Goal: Information Seeking & Learning: Learn about a topic

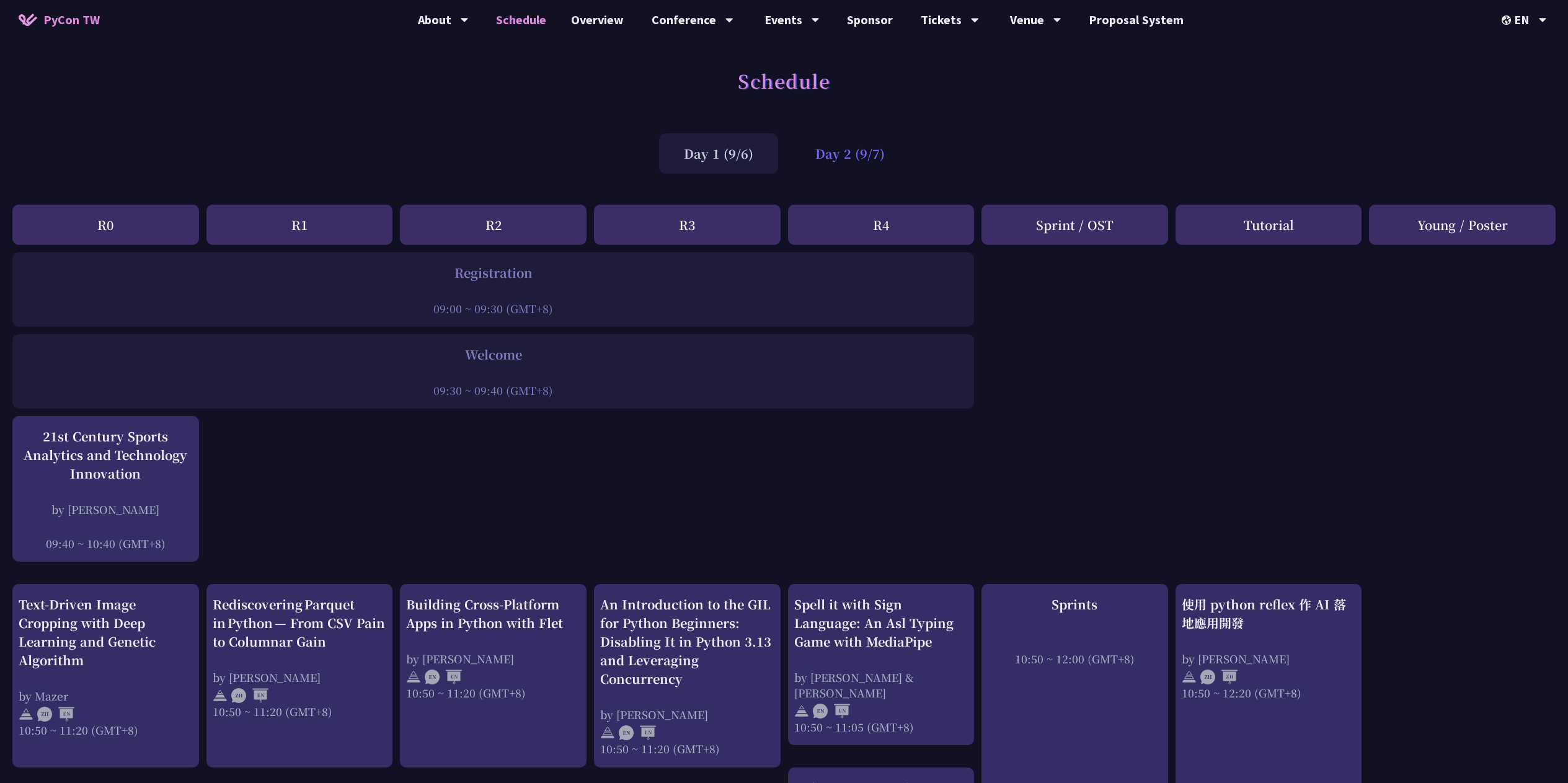
click at [827, 140] on div "Day 2 (9/7)" at bounding box center [849, 153] width 119 height 40
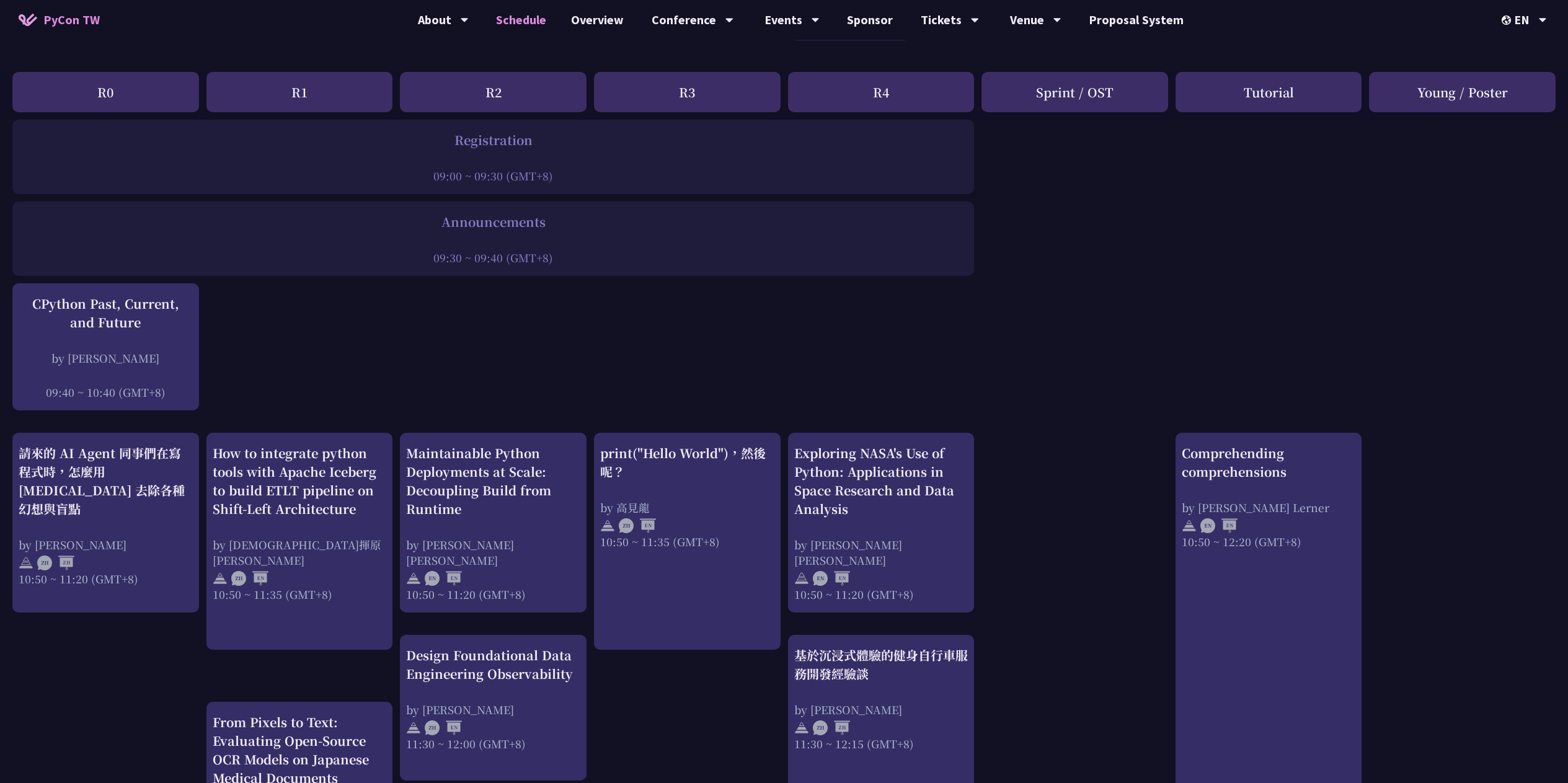
scroll to position [261, 0]
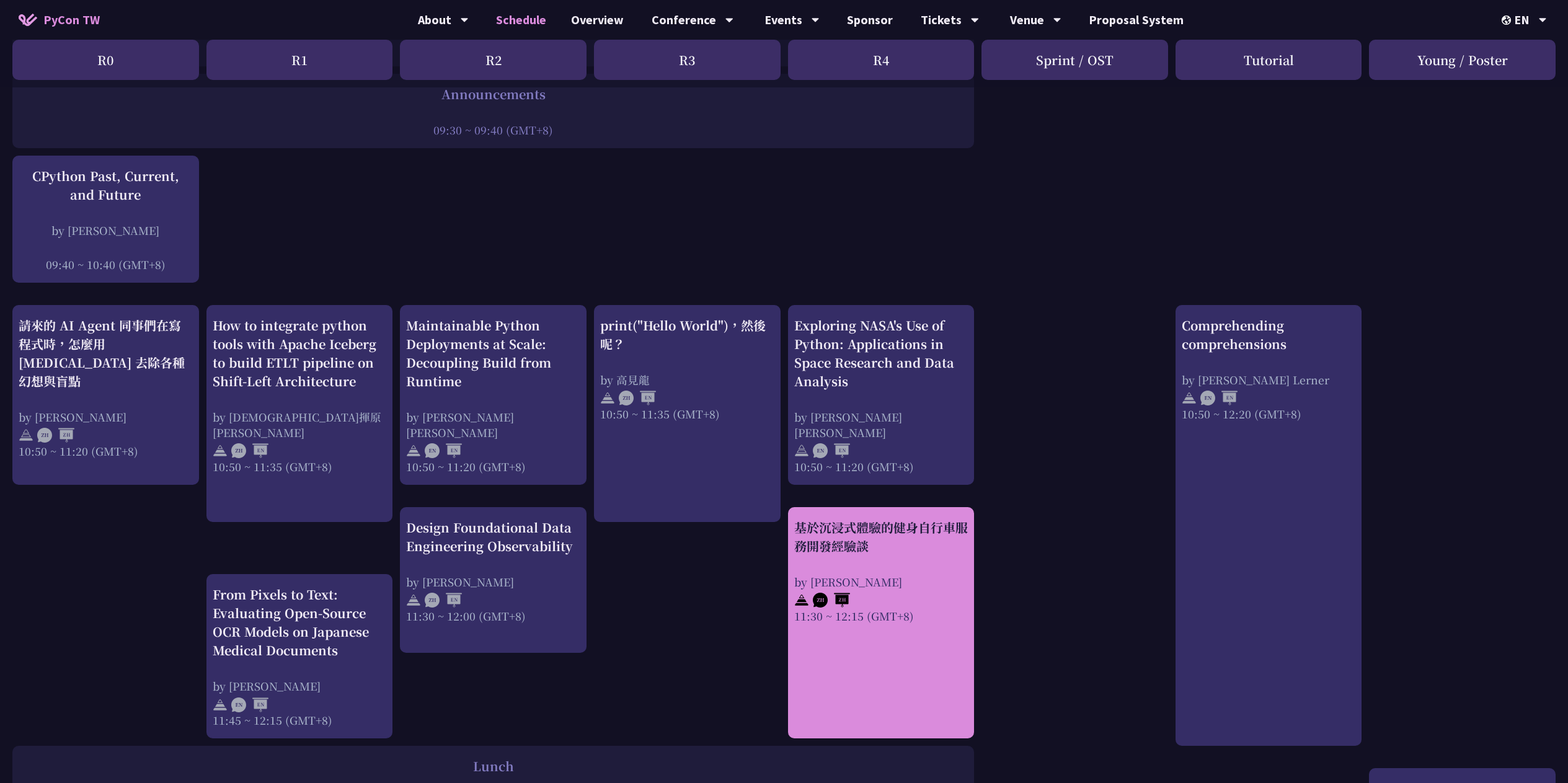
click at [931, 528] on div "基於沉浸式體驗的健身自行車服務開發經驗談" at bounding box center [881, 536] width 174 height 37
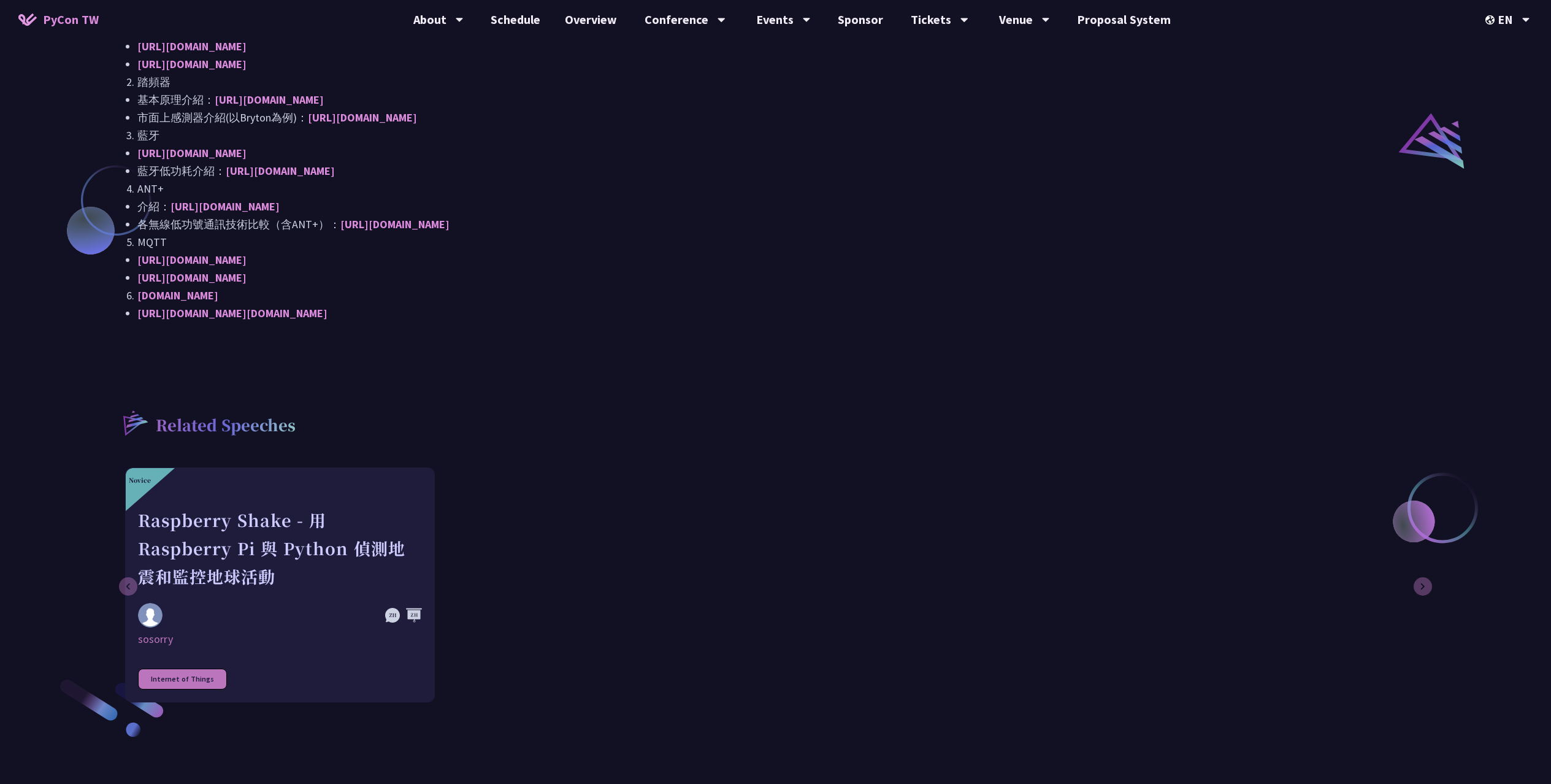
scroll to position [1026, 0]
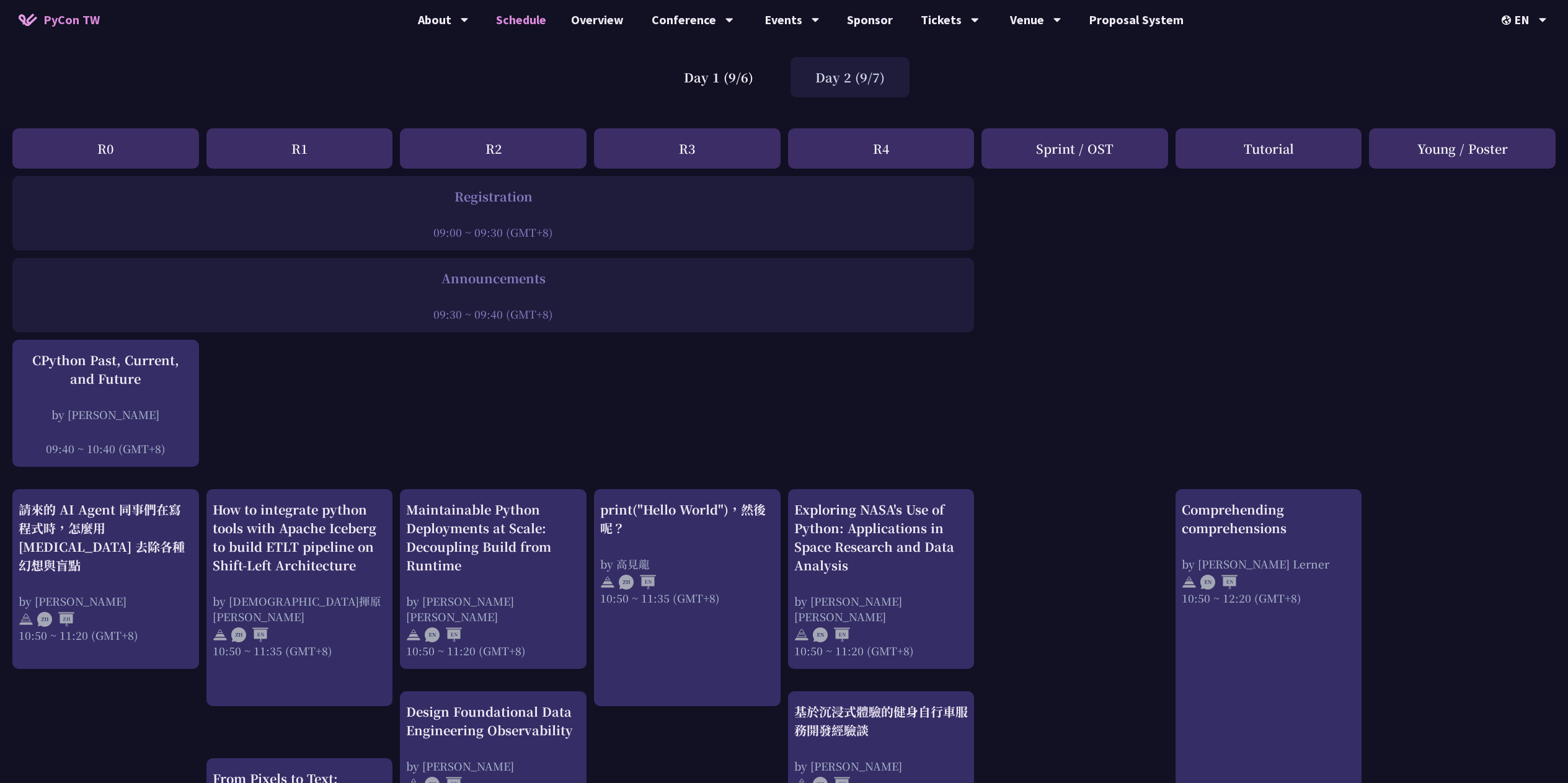
scroll to position [13, 0]
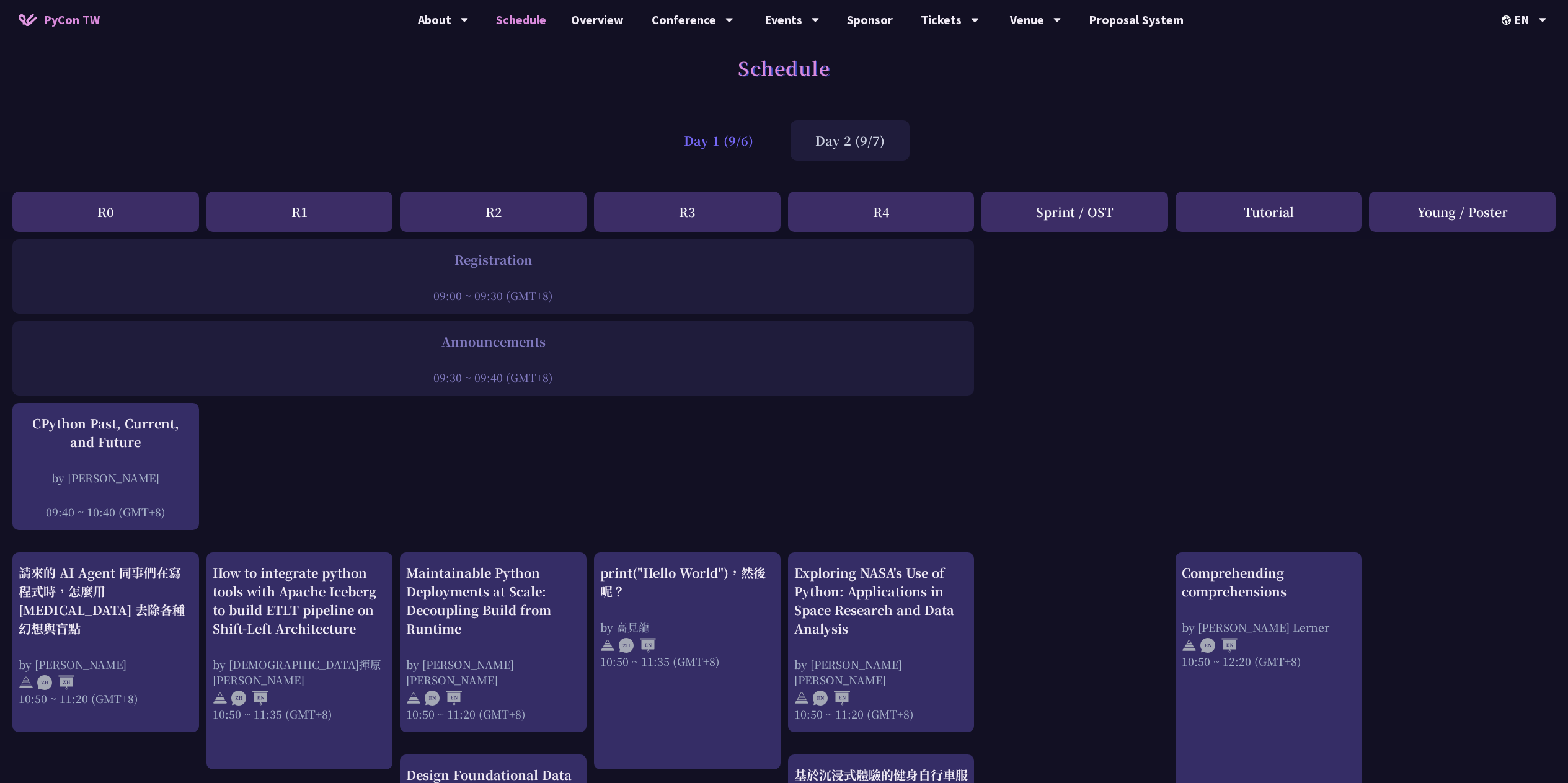
click at [765, 156] on div "Day 1 (9/6)" at bounding box center [718, 140] width 119 height 40
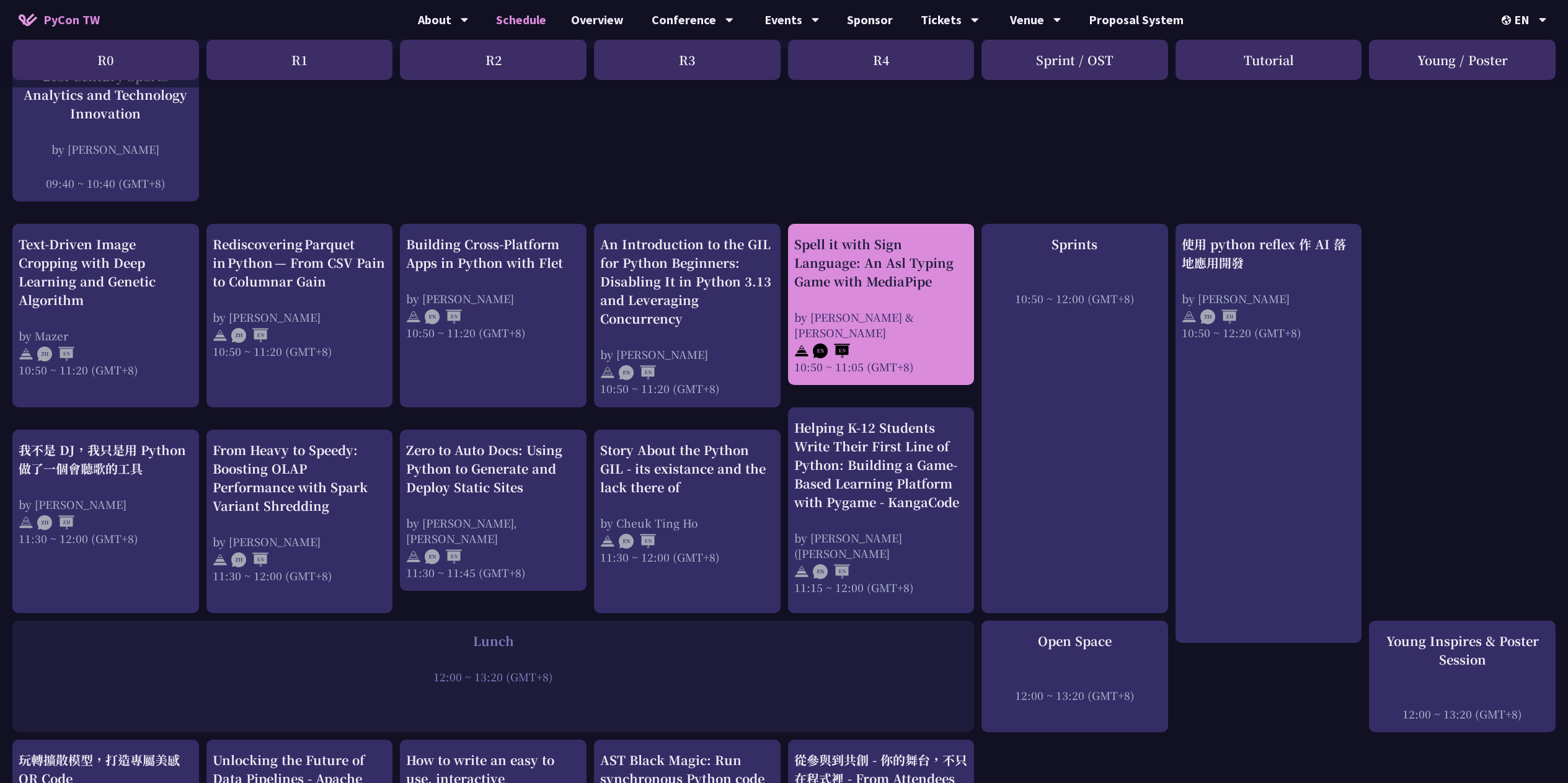
scroll to position [488, 0]
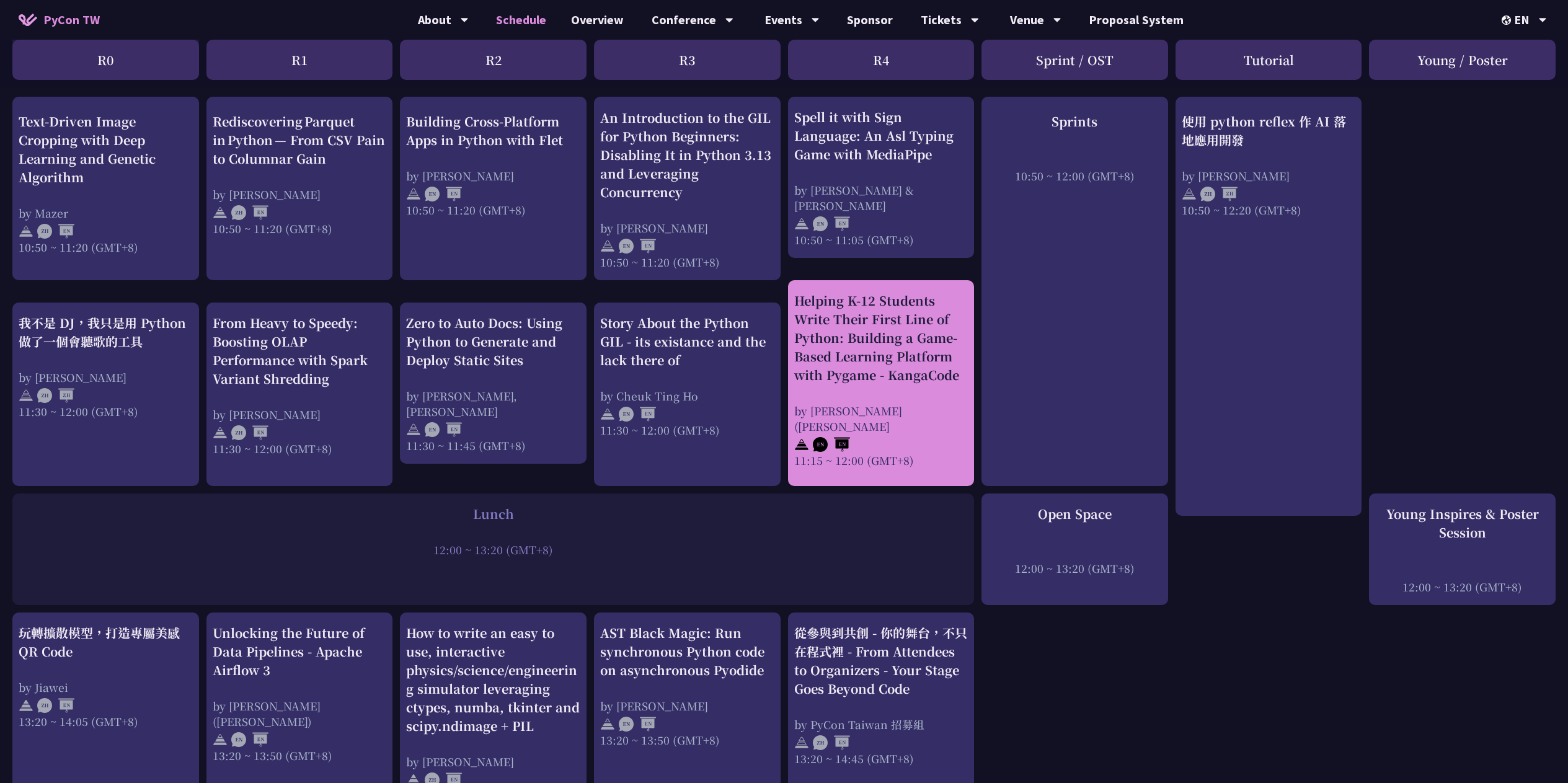
click at [900, 378] on div "Helping K-12 Students Write Their First Line of Python: Building a Game-Based L…" at bounding box center [881, 337] width 174 height 93
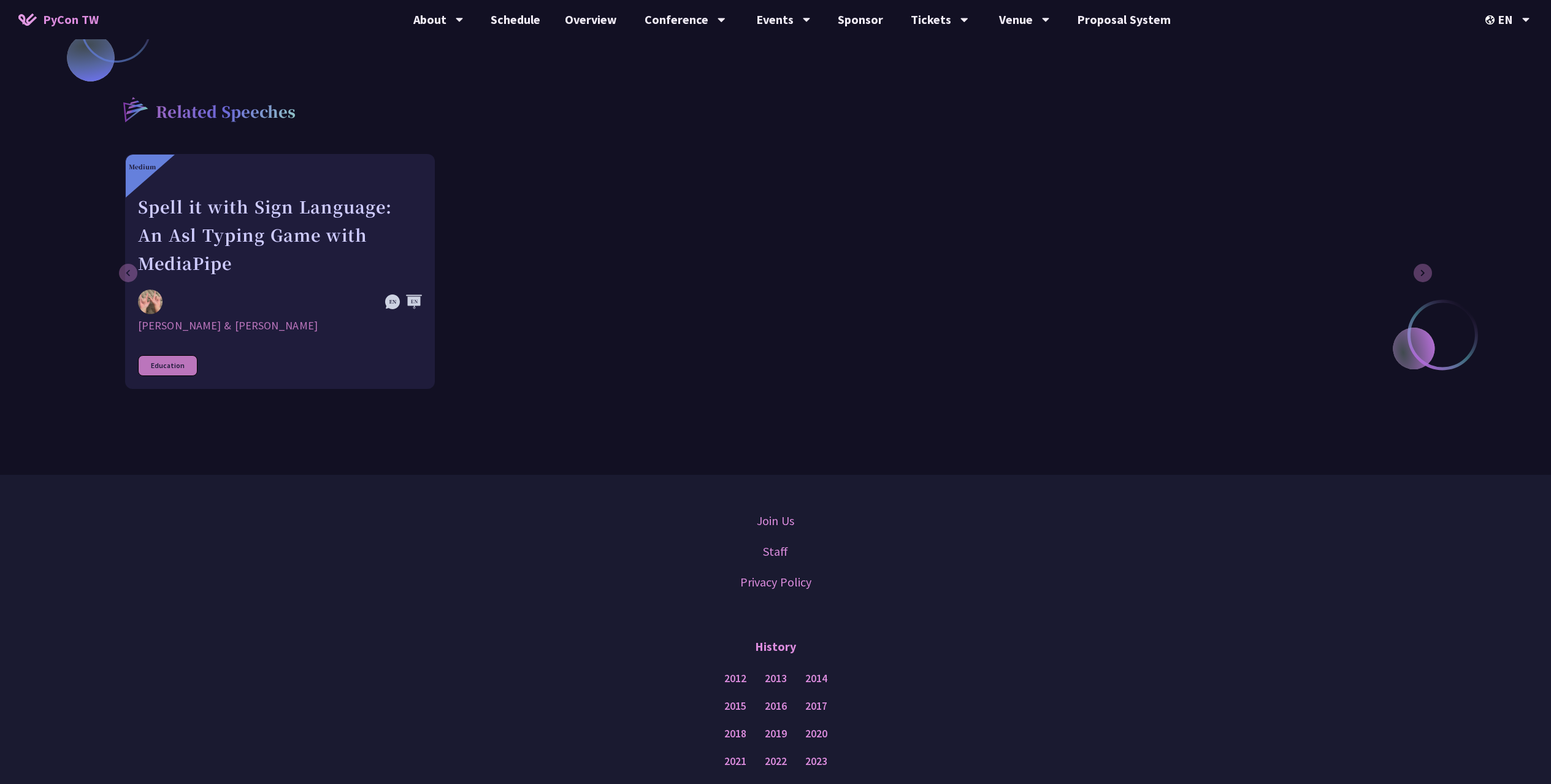
scroll to position [923, 0]
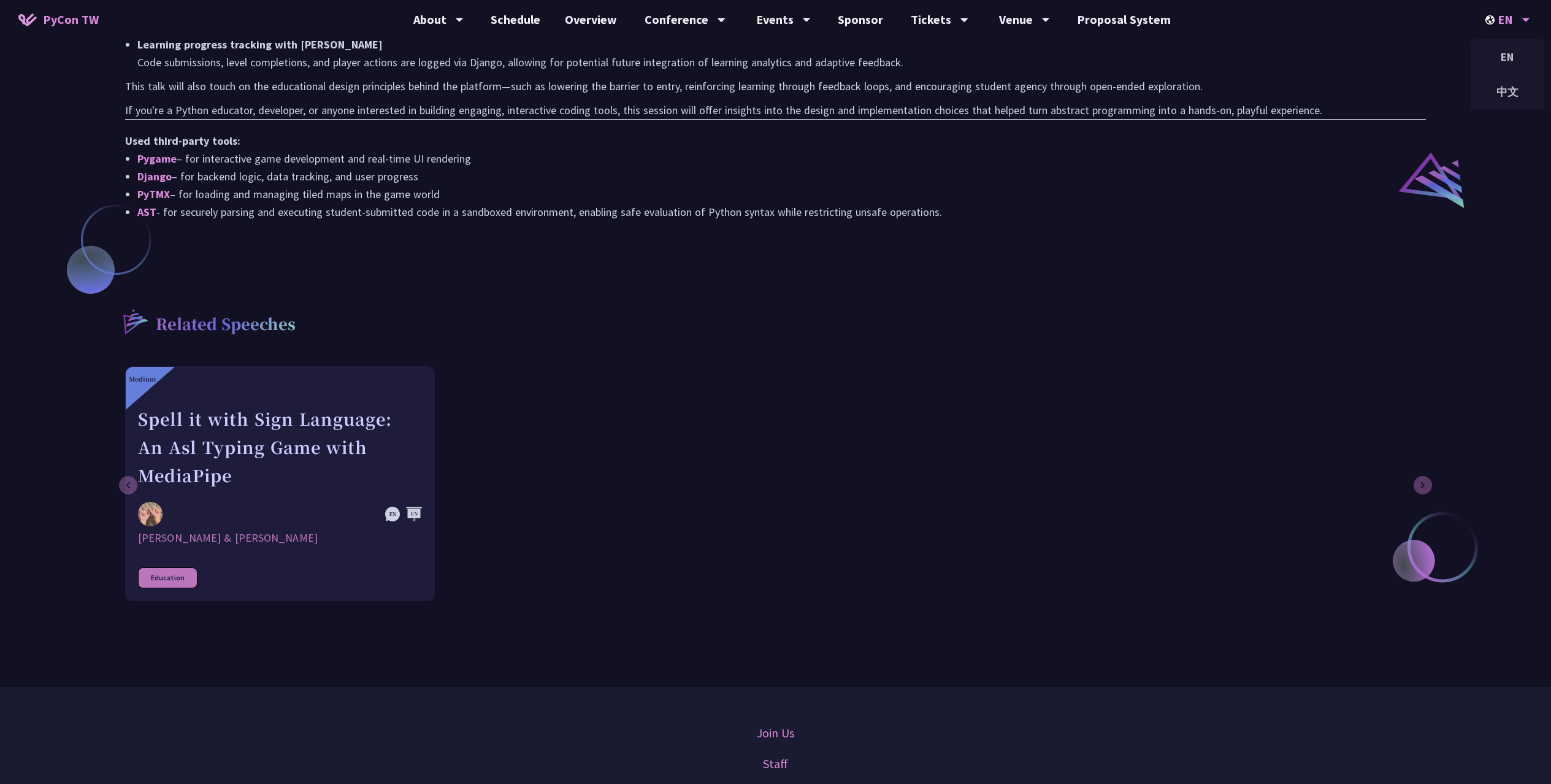
click at [1510, 12] on div "EN" at bounding box center [1507, 20] width 45 height 39
click at [1517, 79] on div "中文" at bounding box center [1507, 91] width 73 height 28
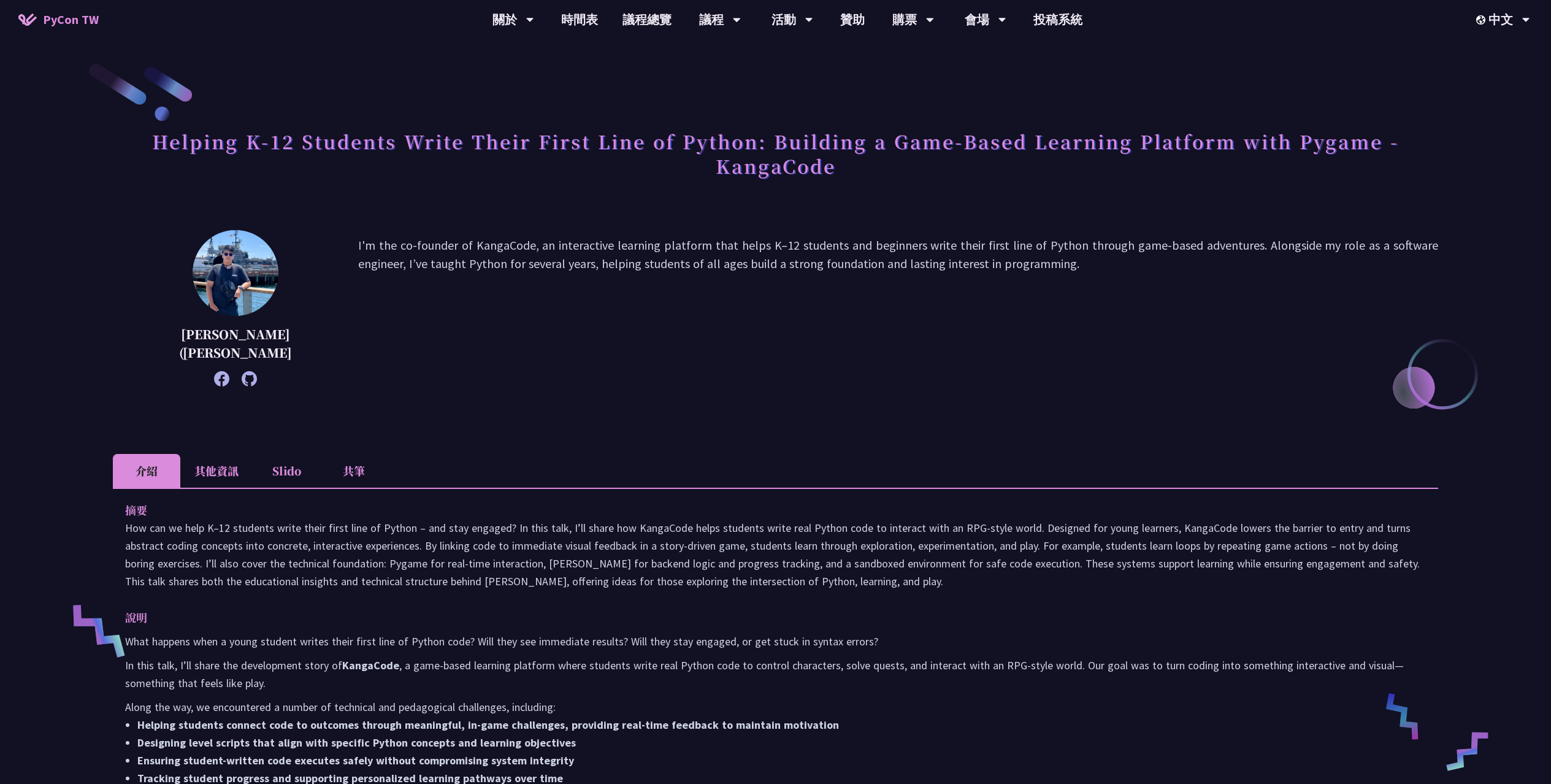
click at [237, 477] on li "其他資訊" at bounding box center [216, 470] width 72 height 33
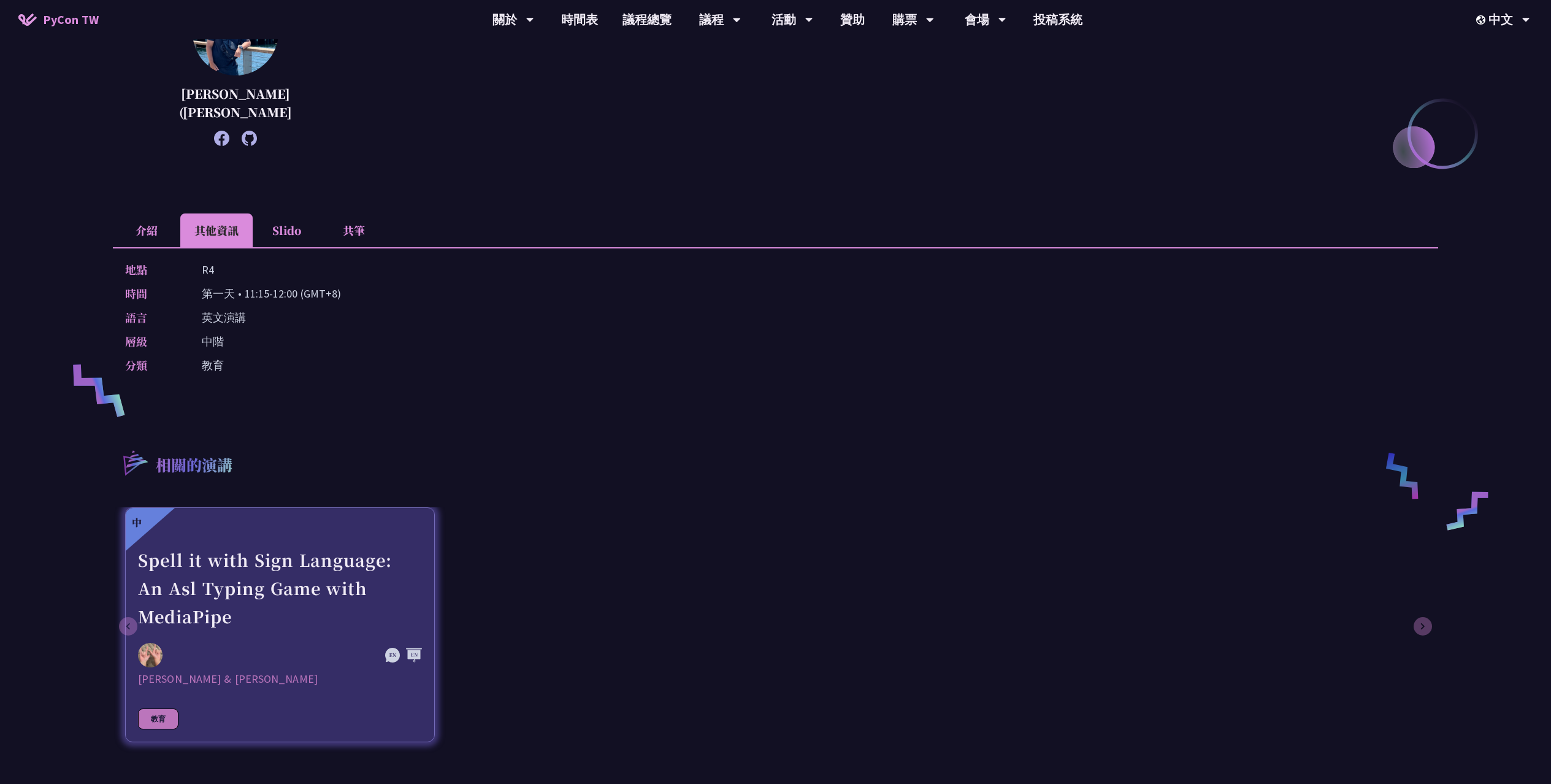
scroll to position [303, 0]
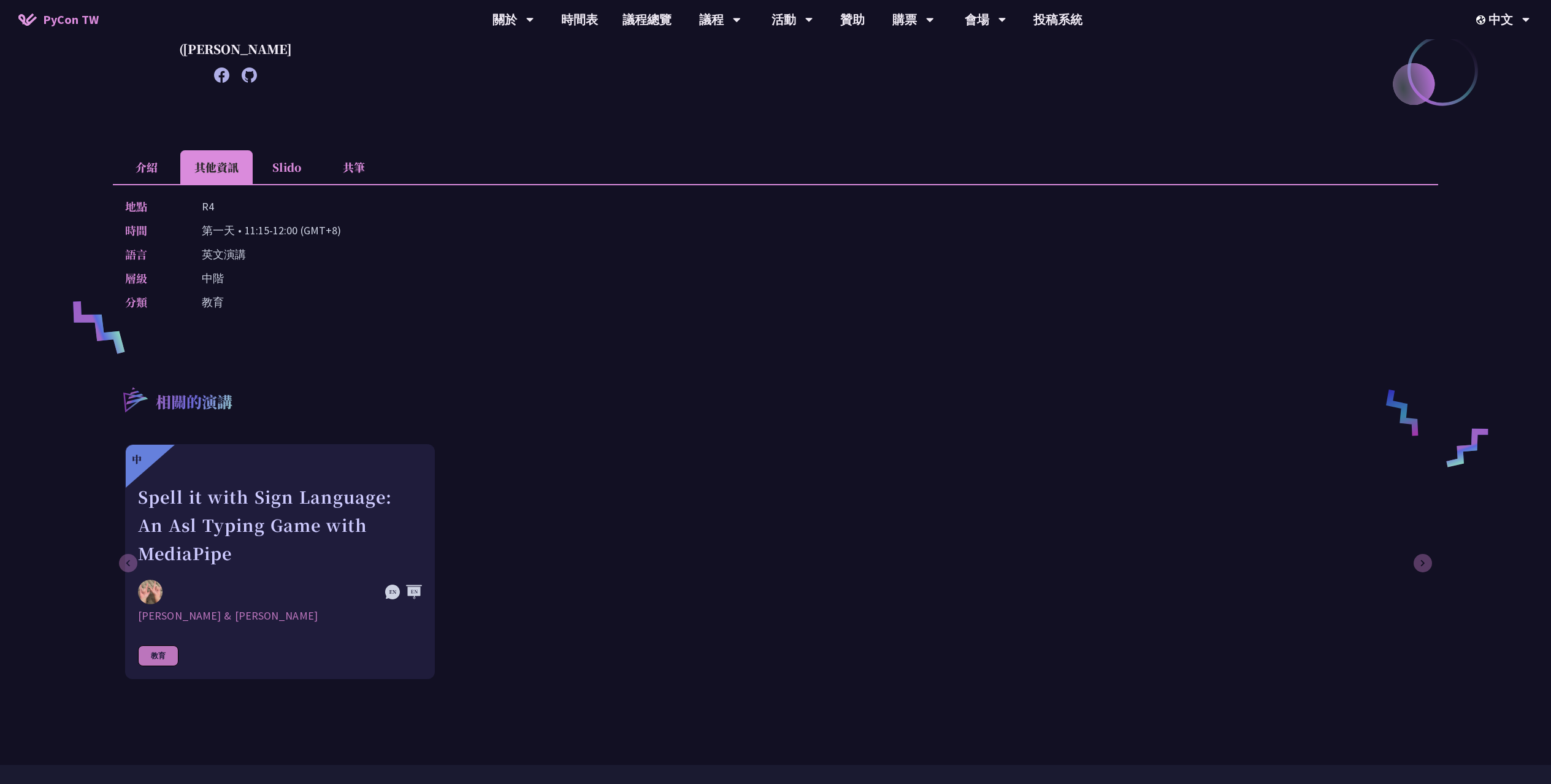
click at [301, 173] on li "Slido" at bounding box center [286, 167] width 68 height 33
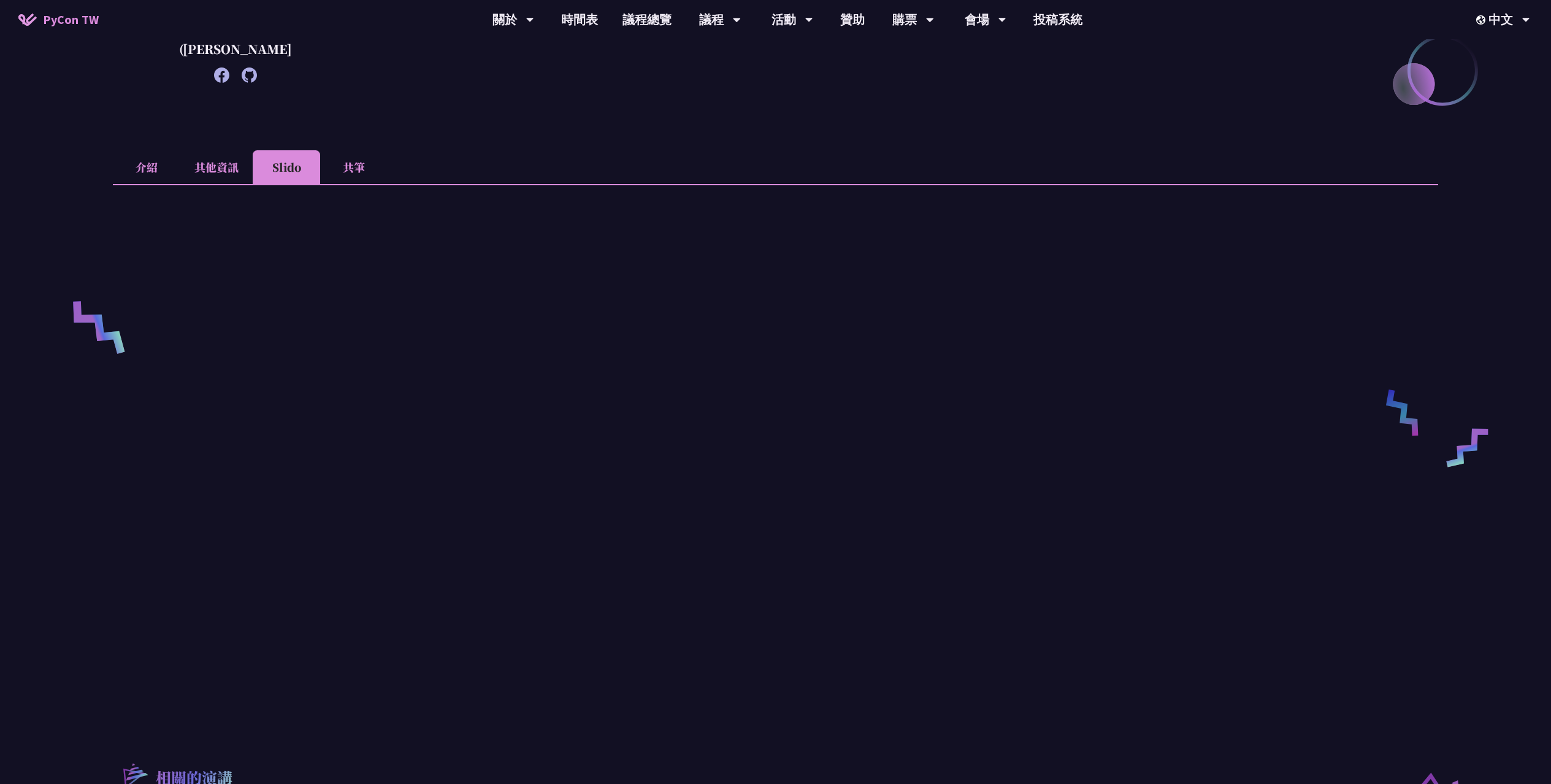
click at [355, 167] on li "共筆" at bounding box center [354, 167] width 68 height 33
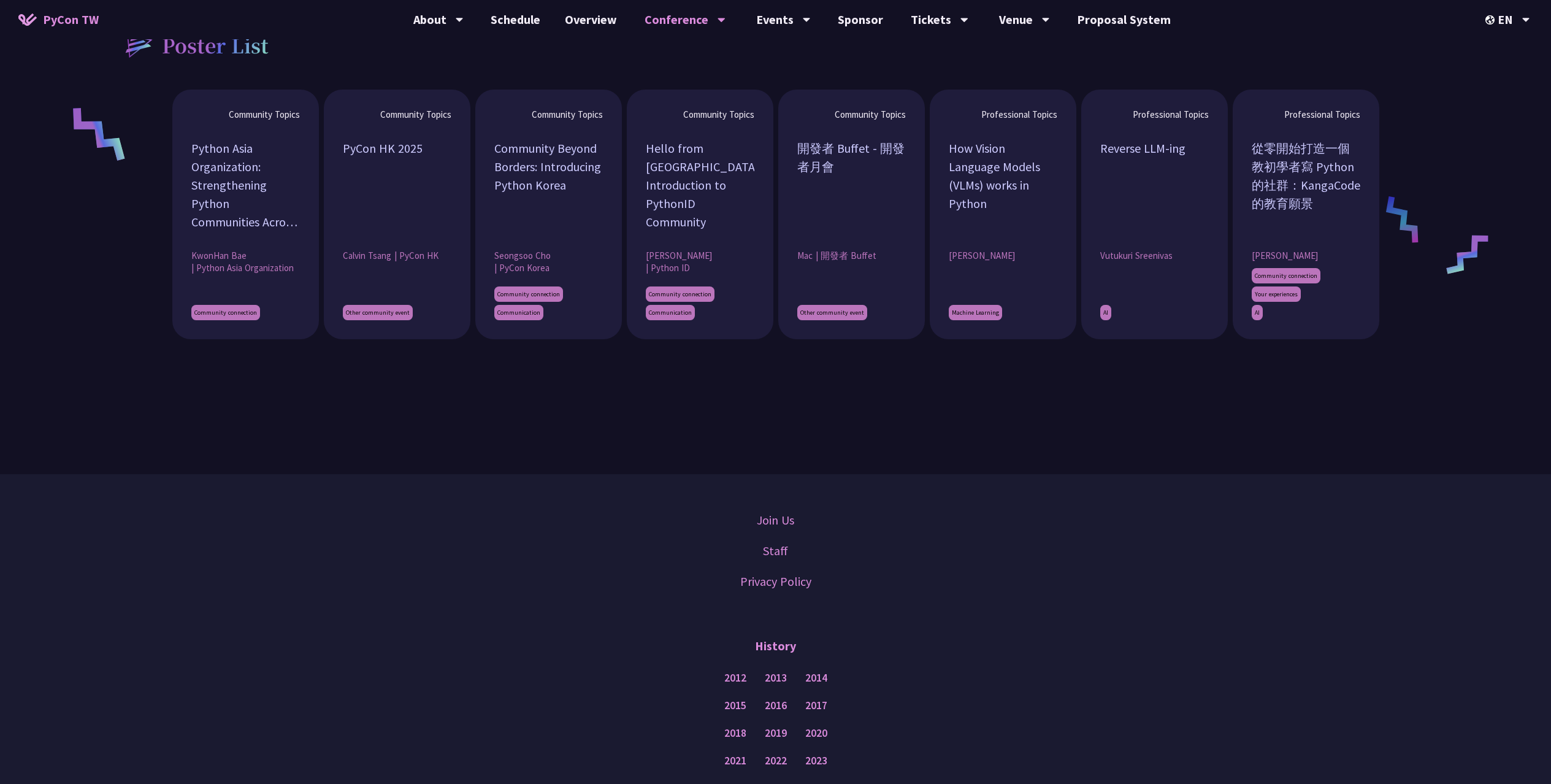
scroll to position [1095, 0]
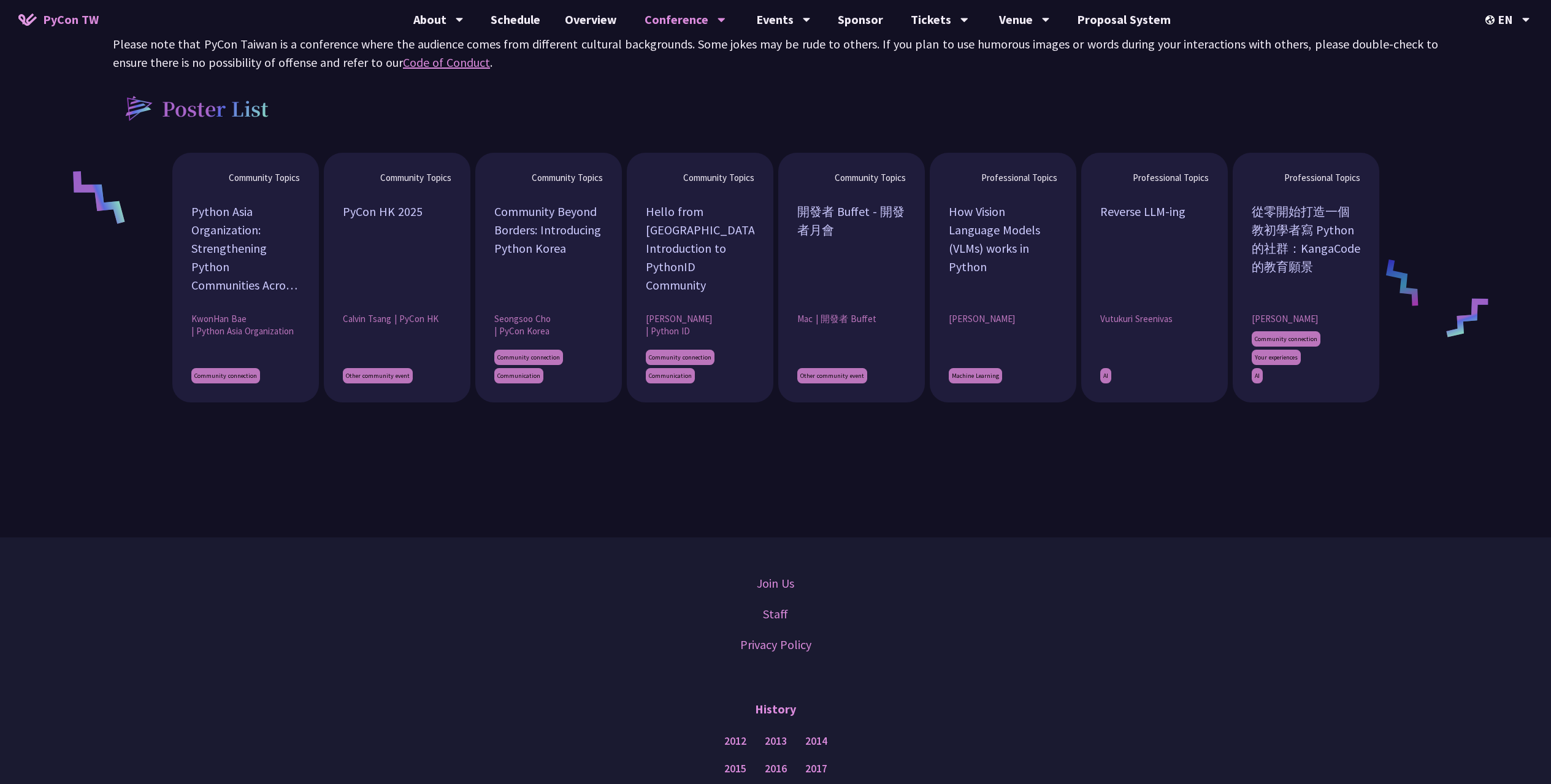
click at [1405, 281] on div "Community Topics Python Asia Organization: Strengthening Python Communities Acr…" at bounding box center [775, 277] width 1325 height 250
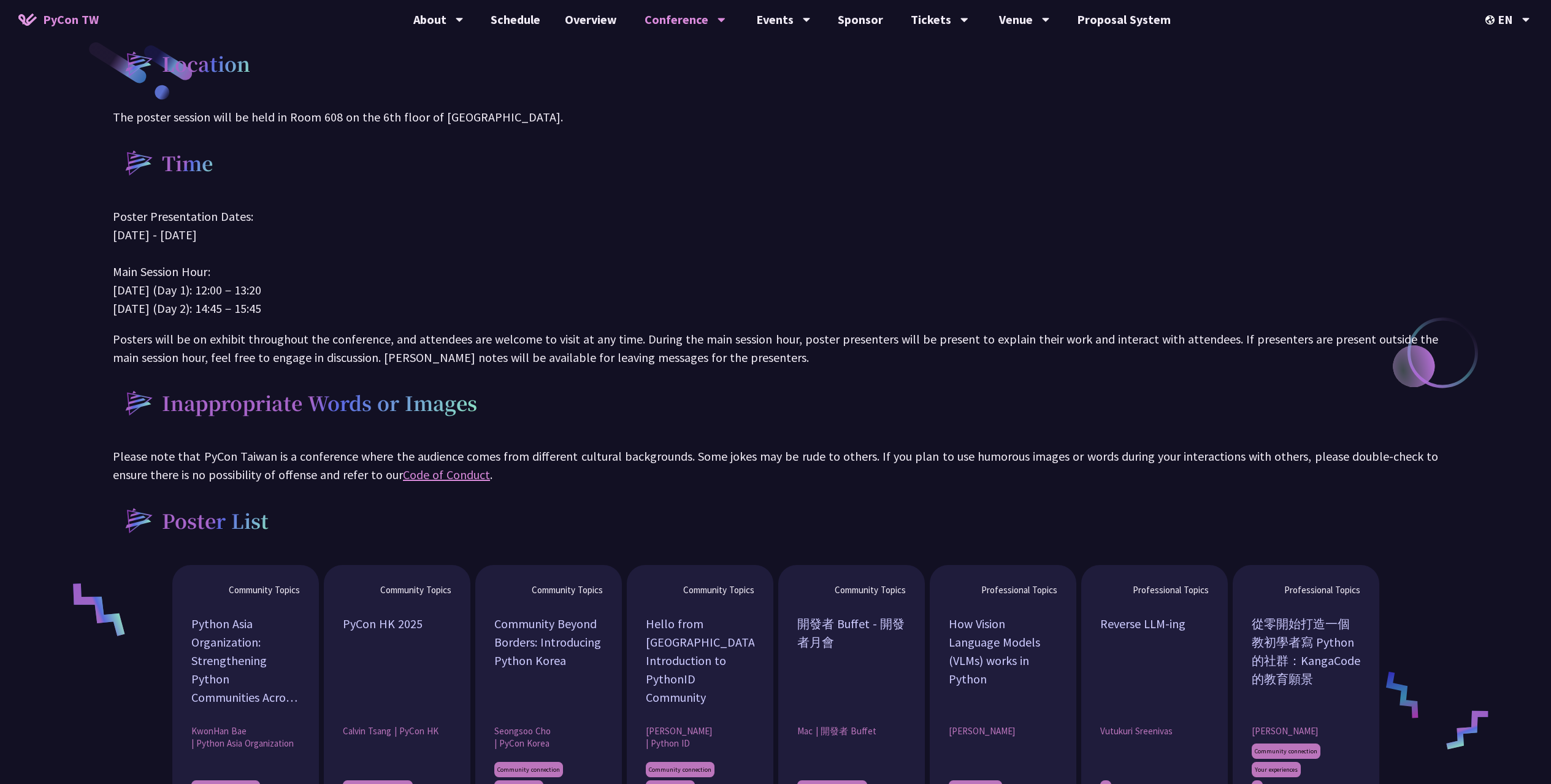
scroll to position [556, 0]
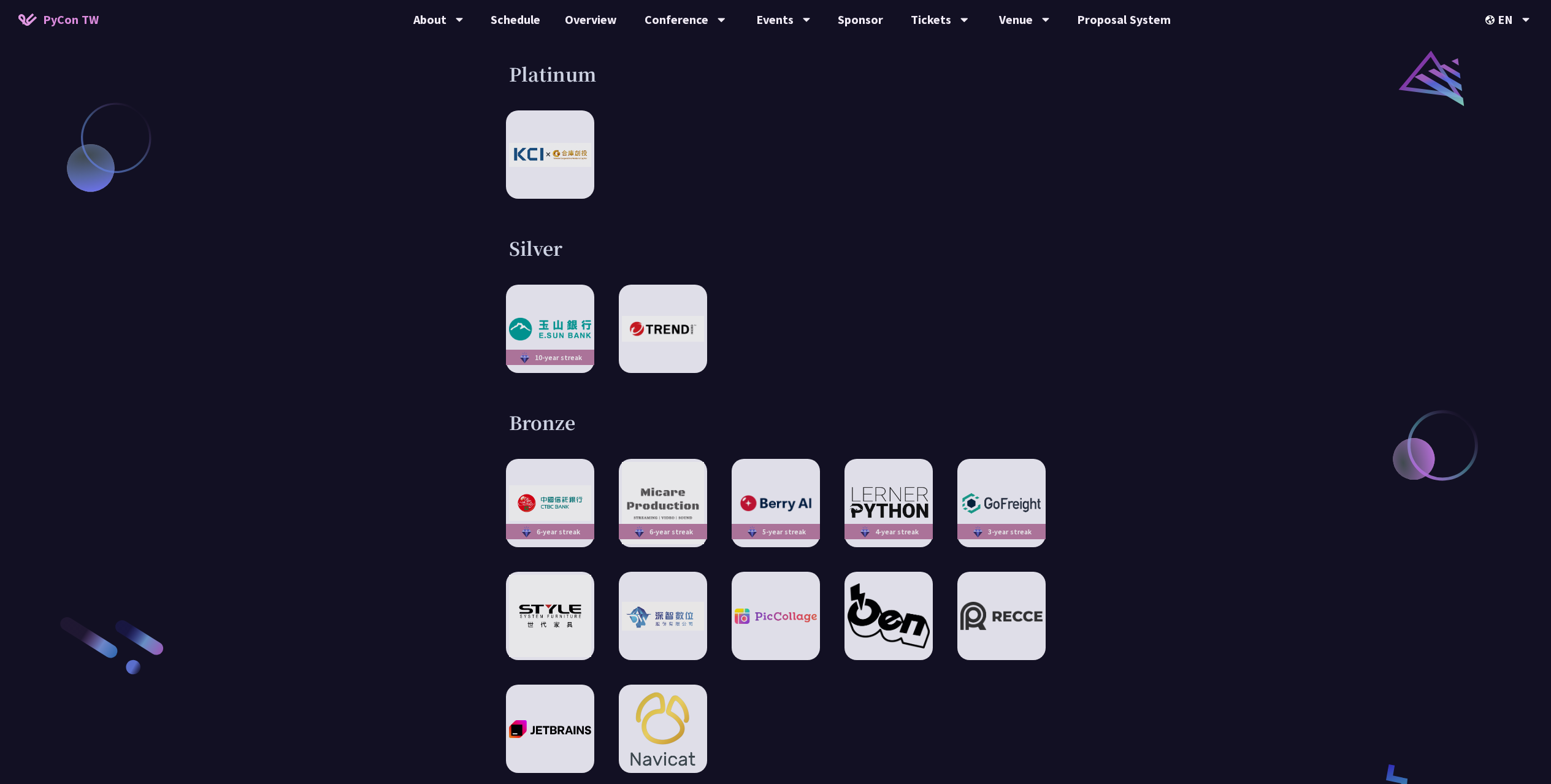
scroll to position [1836, 0]
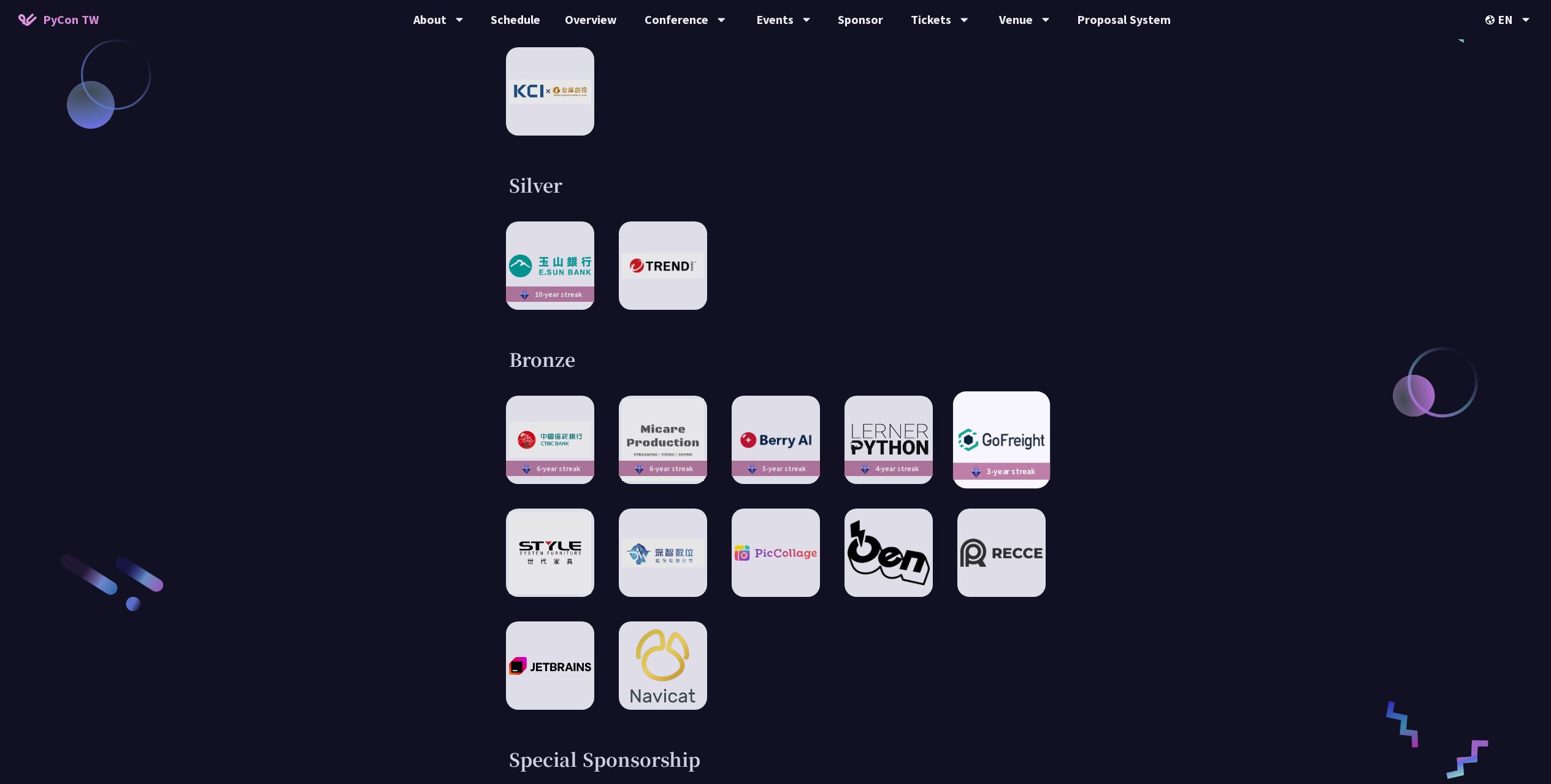
click at [1019, 424] on img at bounding box center [1000, 439] width 90 height 32
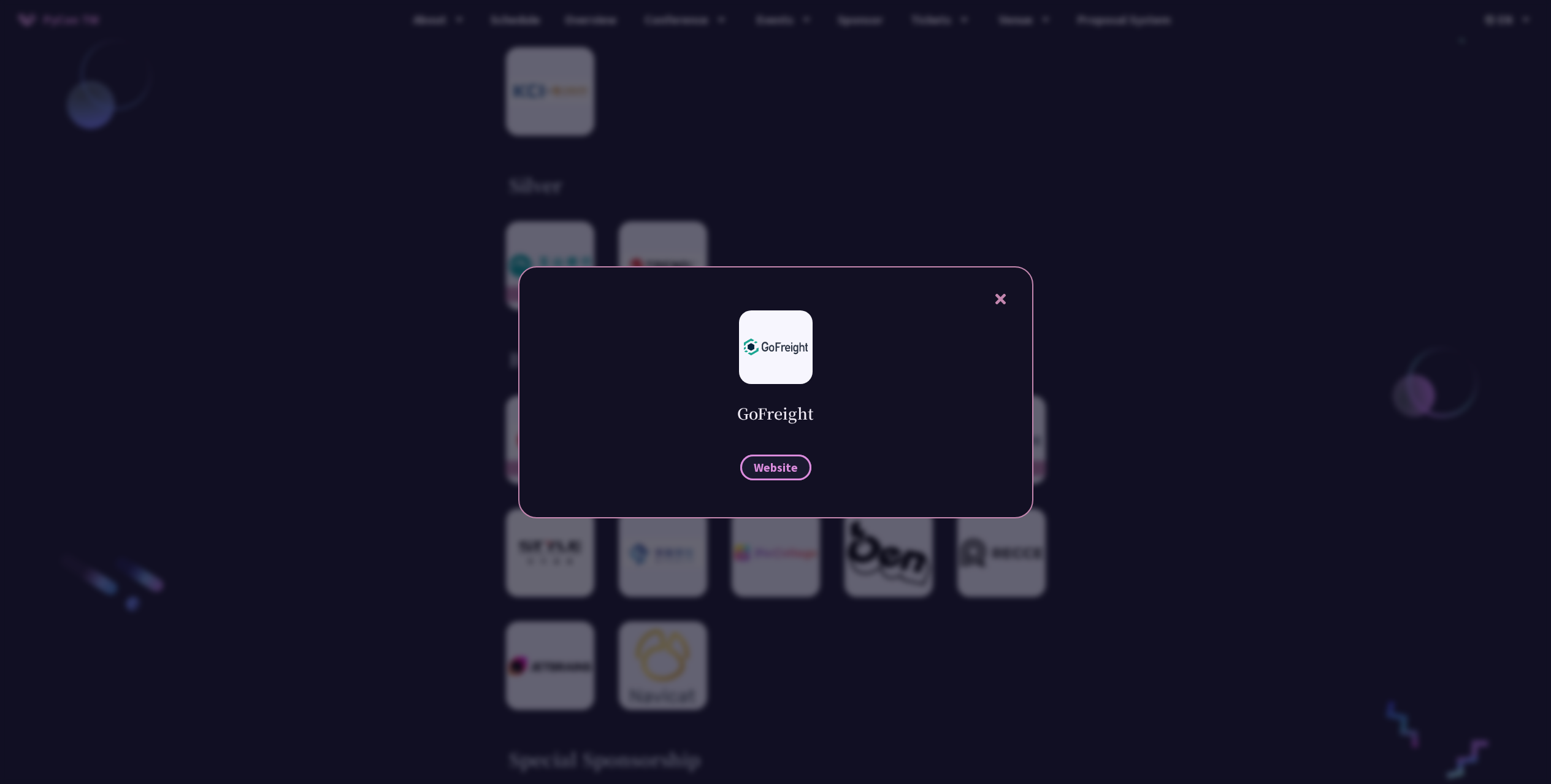
click at [784, 455] on link "Website" at bounding box center [775, 468] width 71 height 26
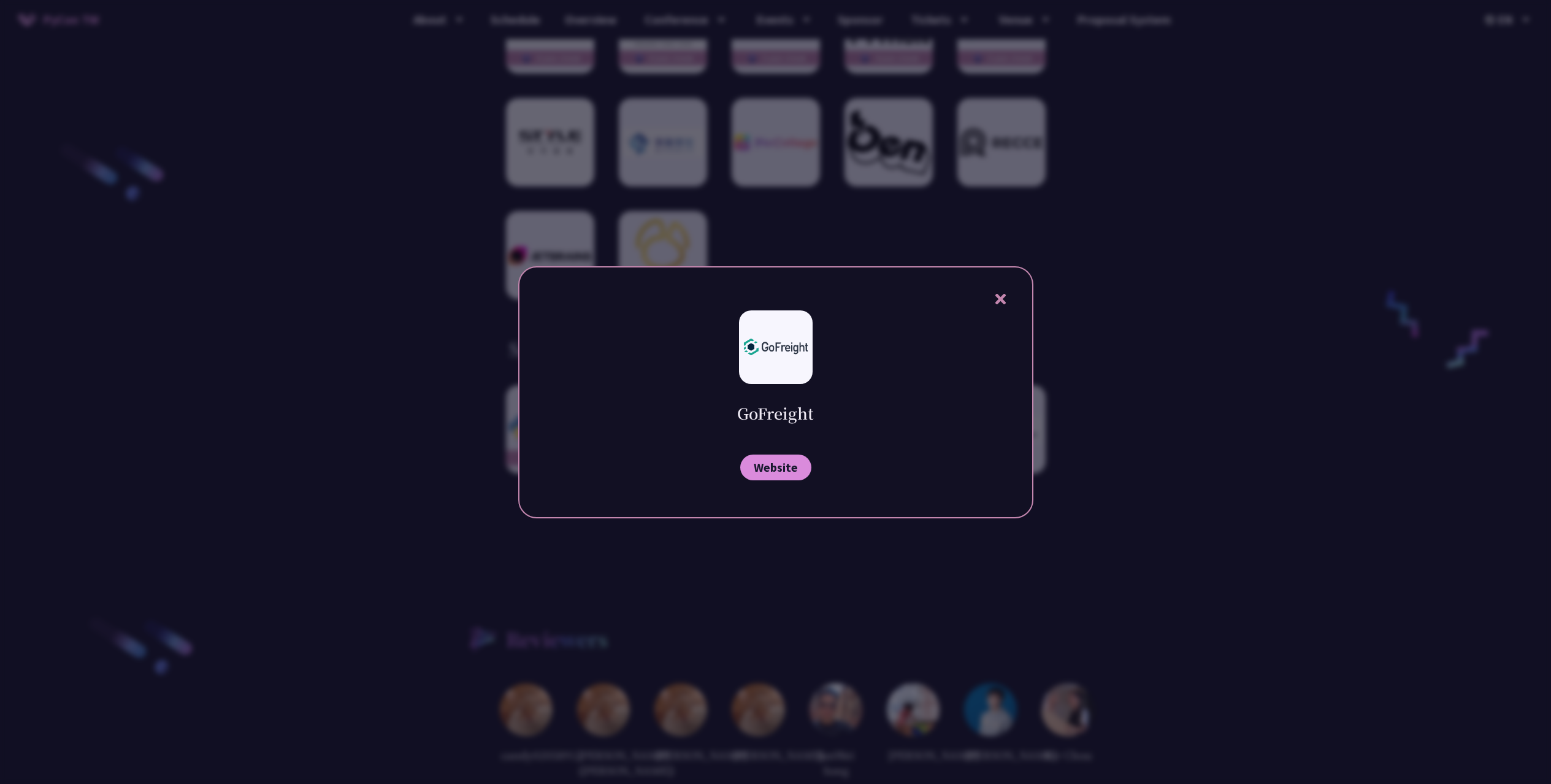
scroll to position [2434, 0]
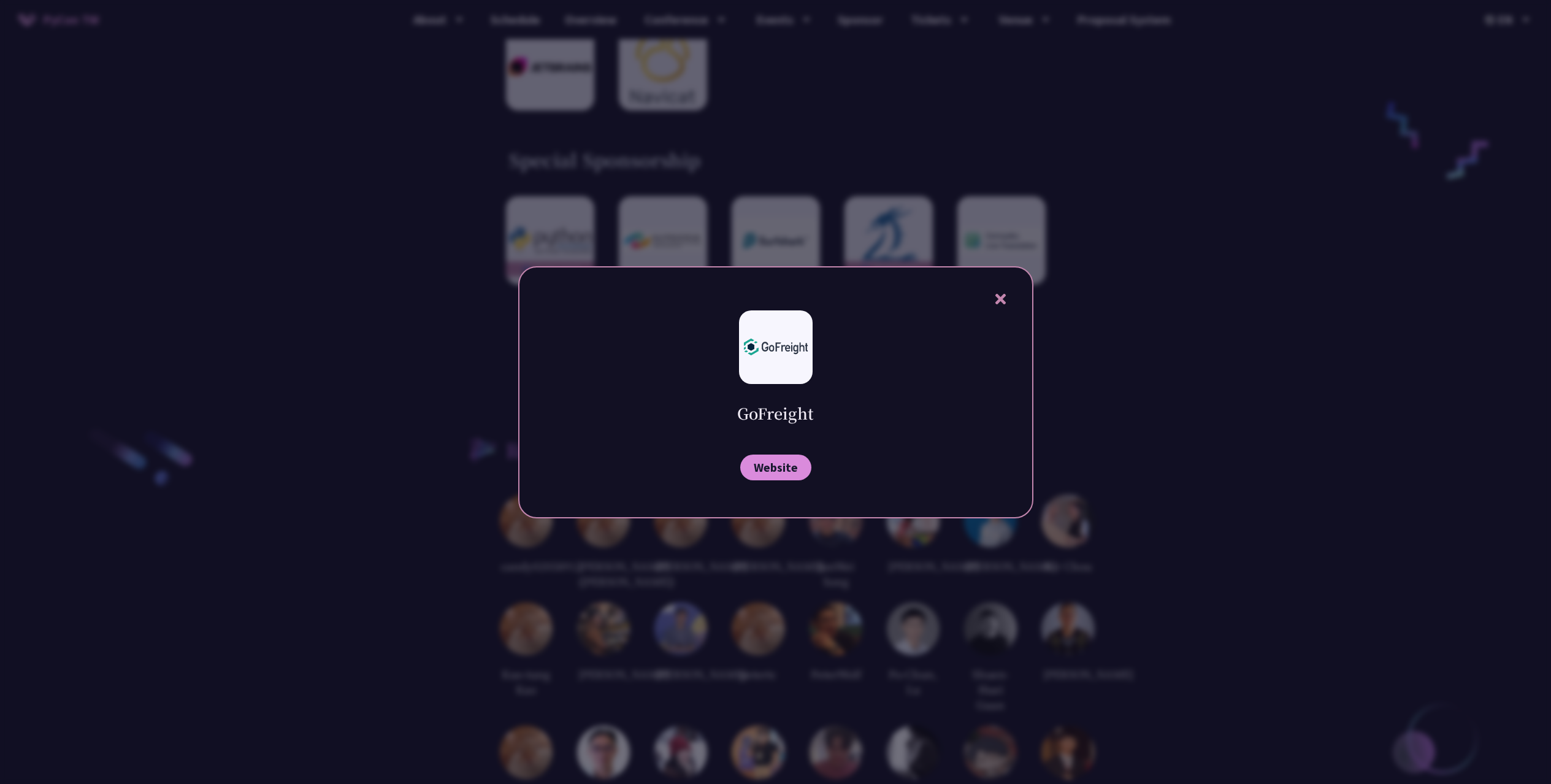
click at [1006, 304] on icon at bounding box center [1000, 298] width 15 height 15
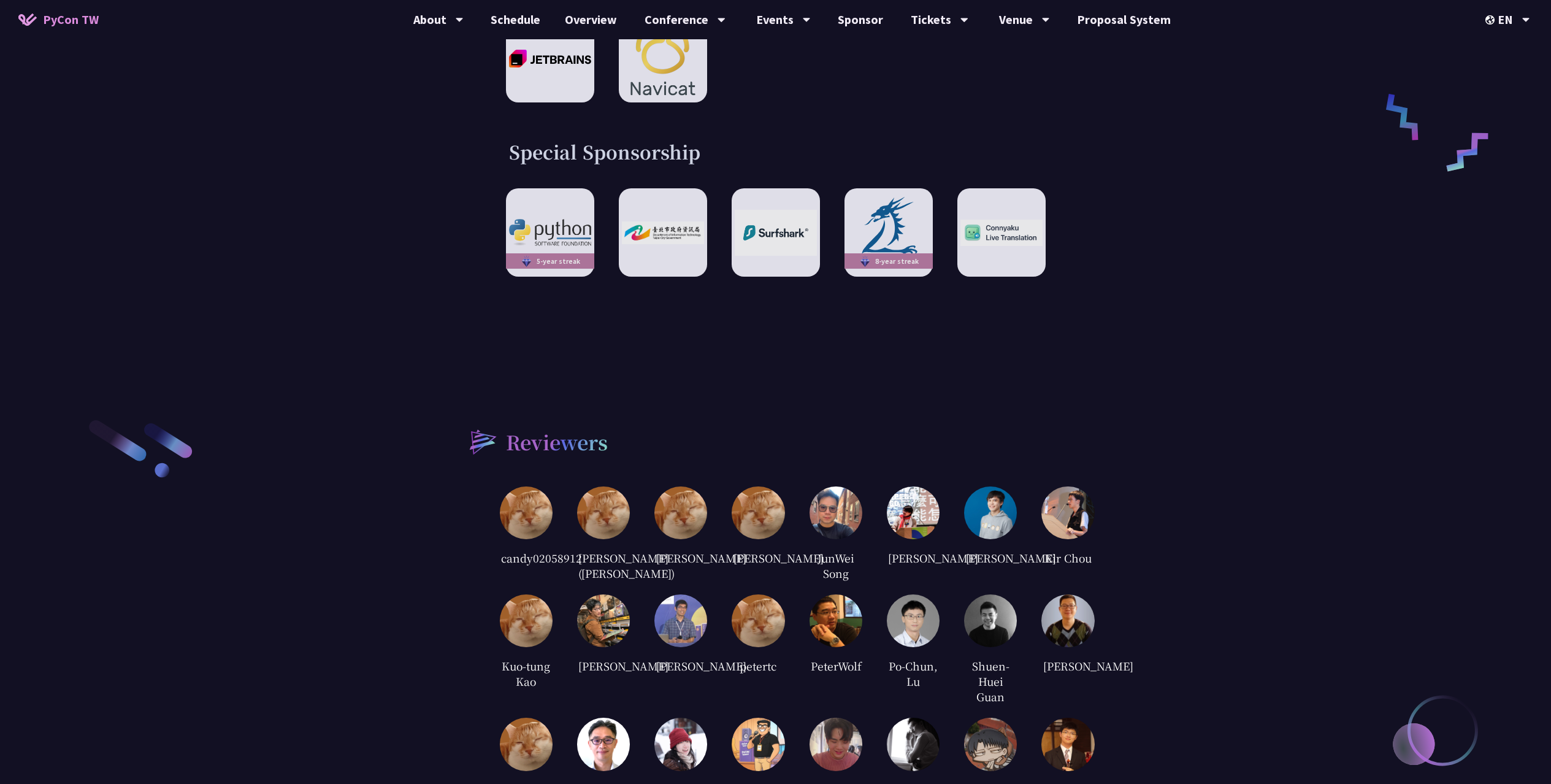
scroll to position [2706, 0]
